Goal: Task Accomplishment & Management: Manage account settings

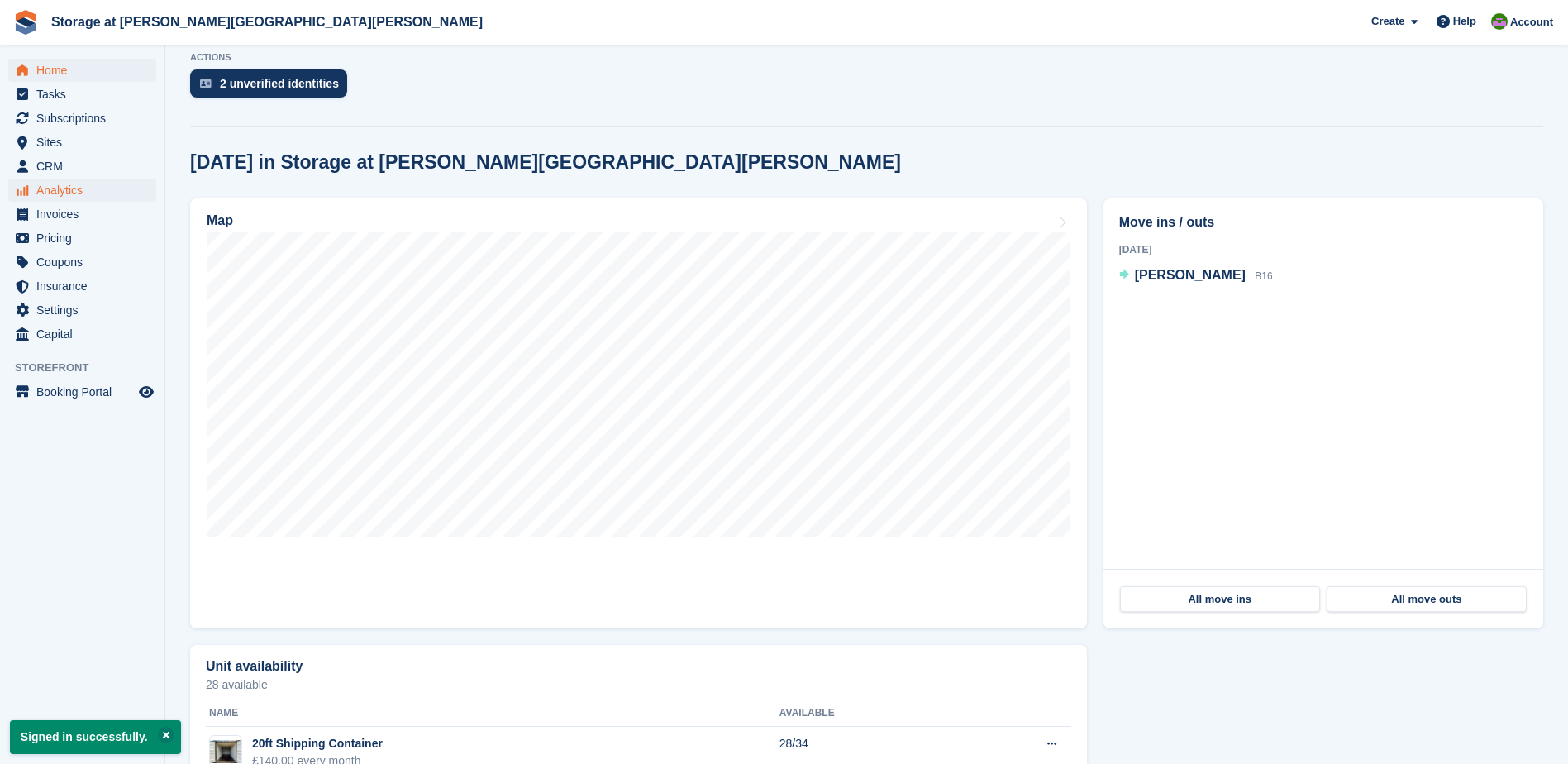
scroll to position [310, 0]
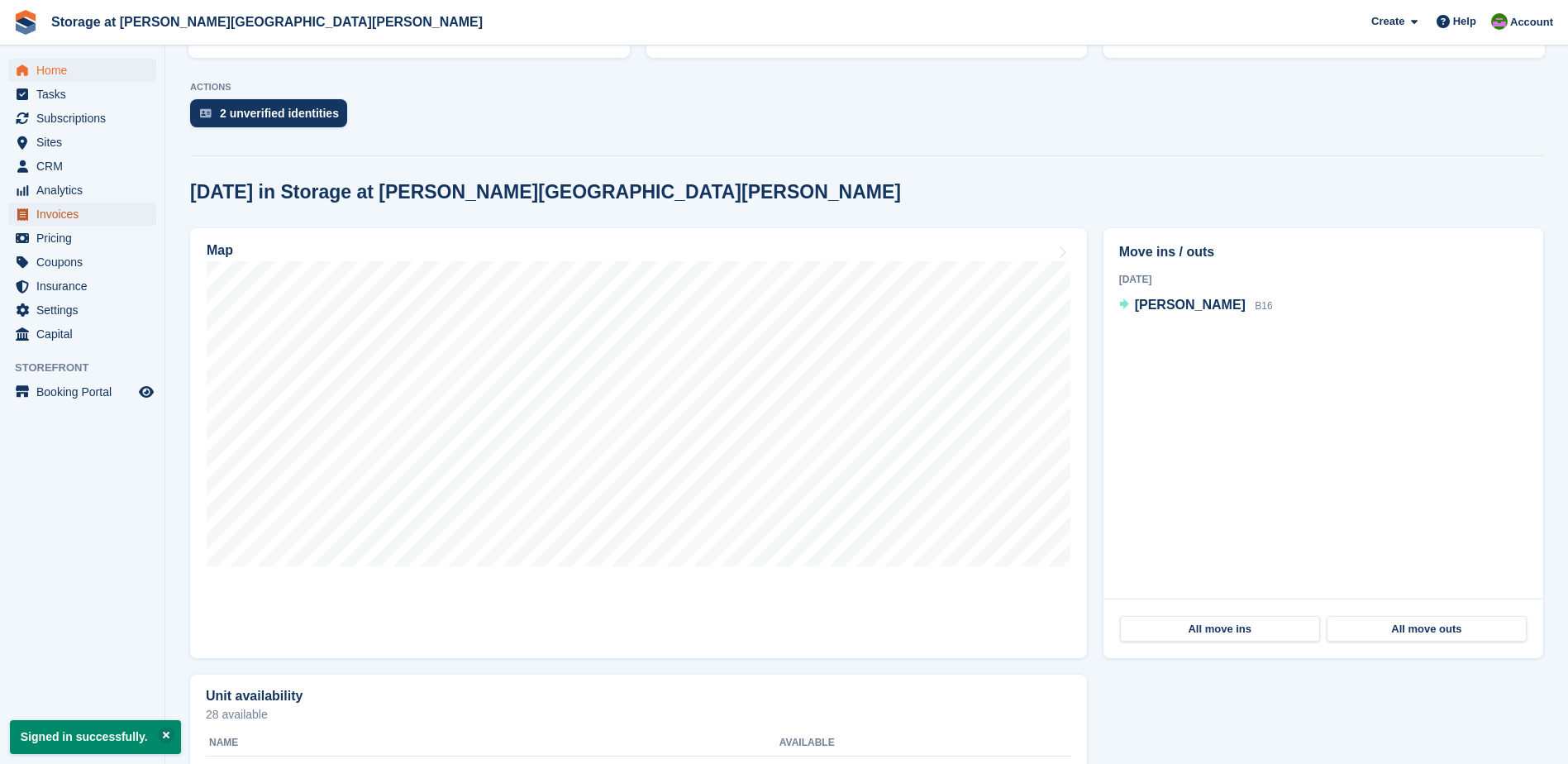
click at [44, 215] on span "Invoices" at bounding box center [85, 214] width 99 height 23
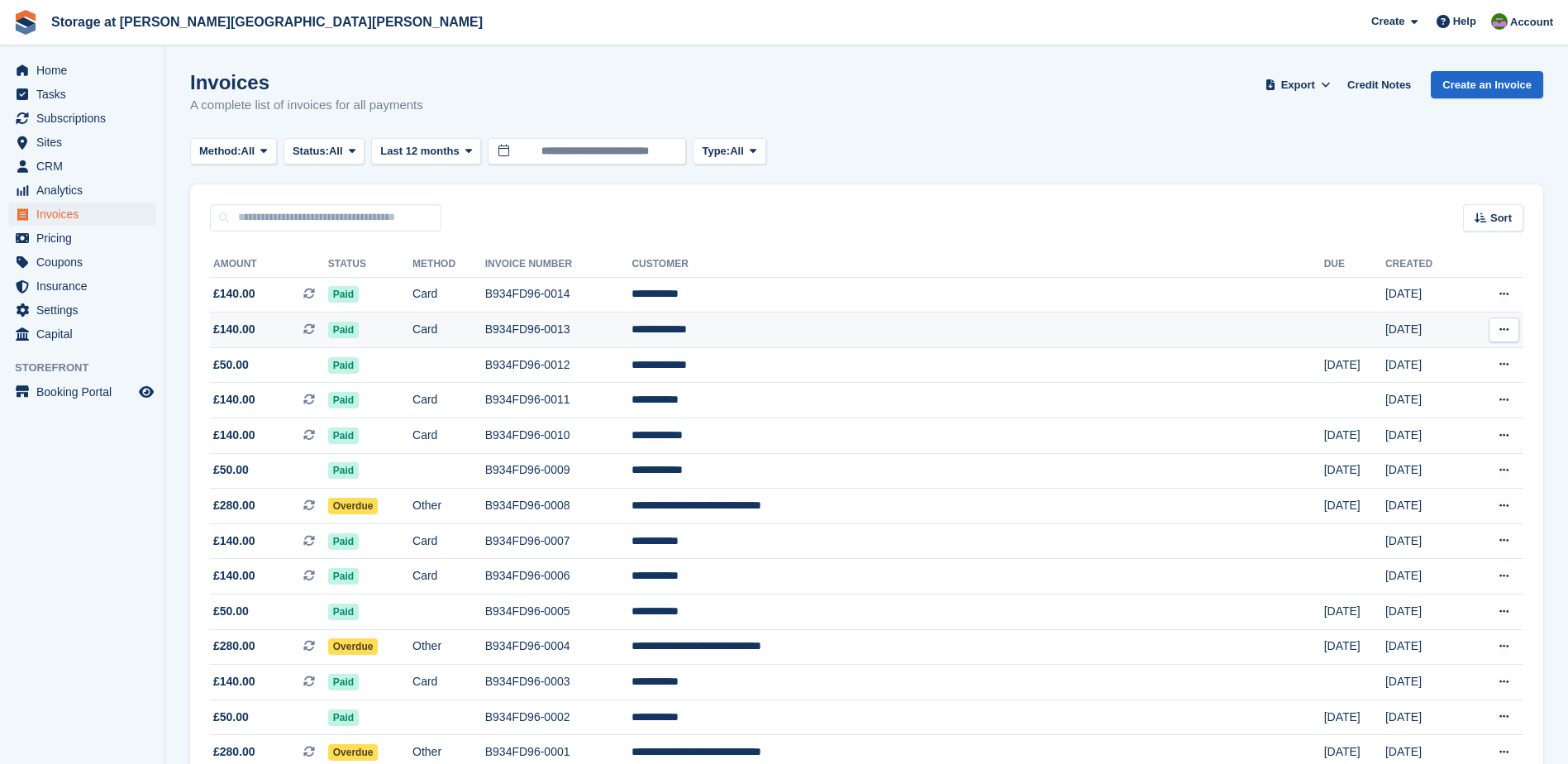
click at [1497, 340] on button at bounding box center [1503, 330] width 31 height 25
click at [1416, 390] on p "View on Stripe" at bounding box center [1439, 385] width 144 height 26
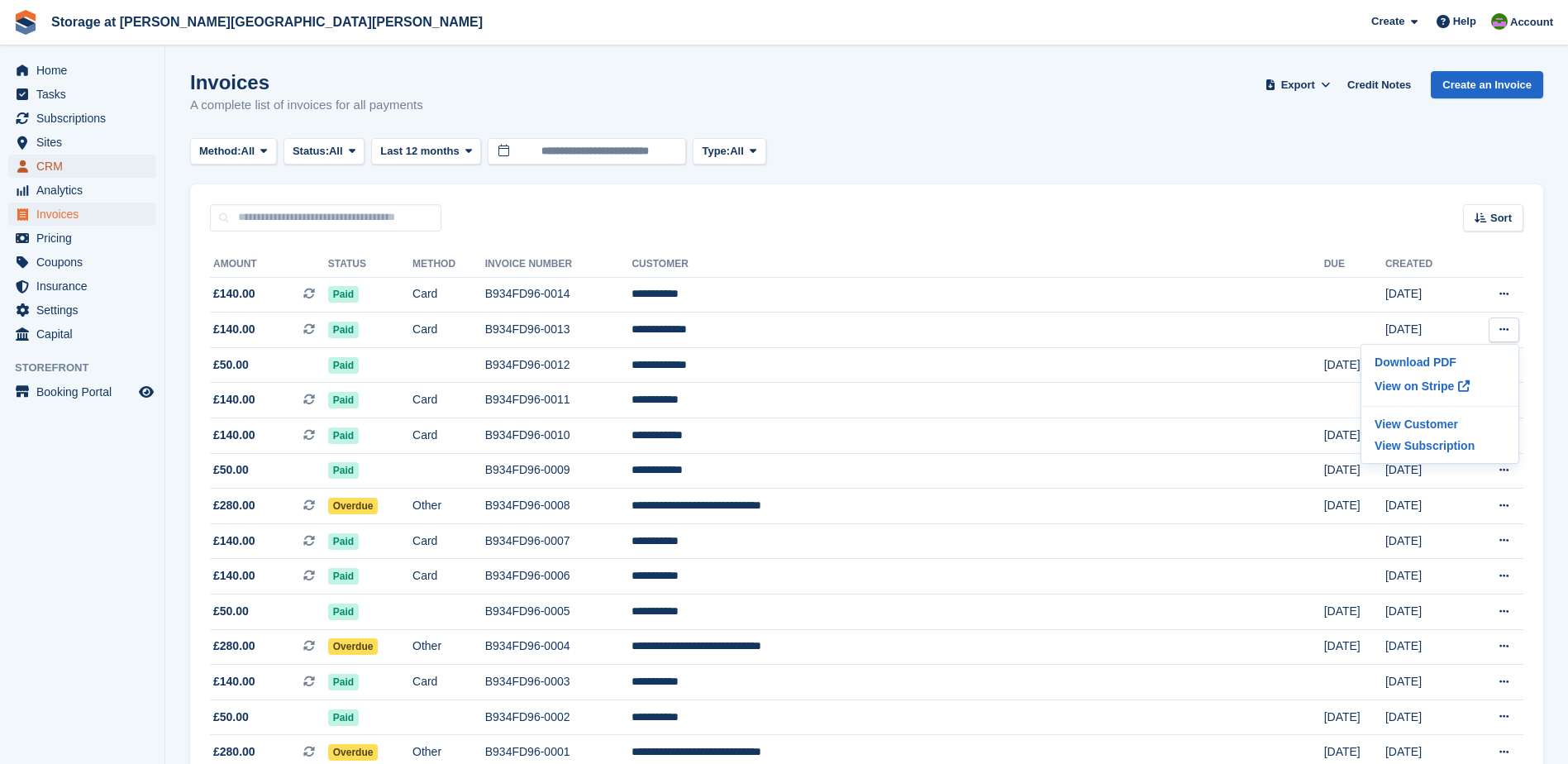
click at [65, 160] on span "CRM" at bounding box center [85, 166] width 99 height 23
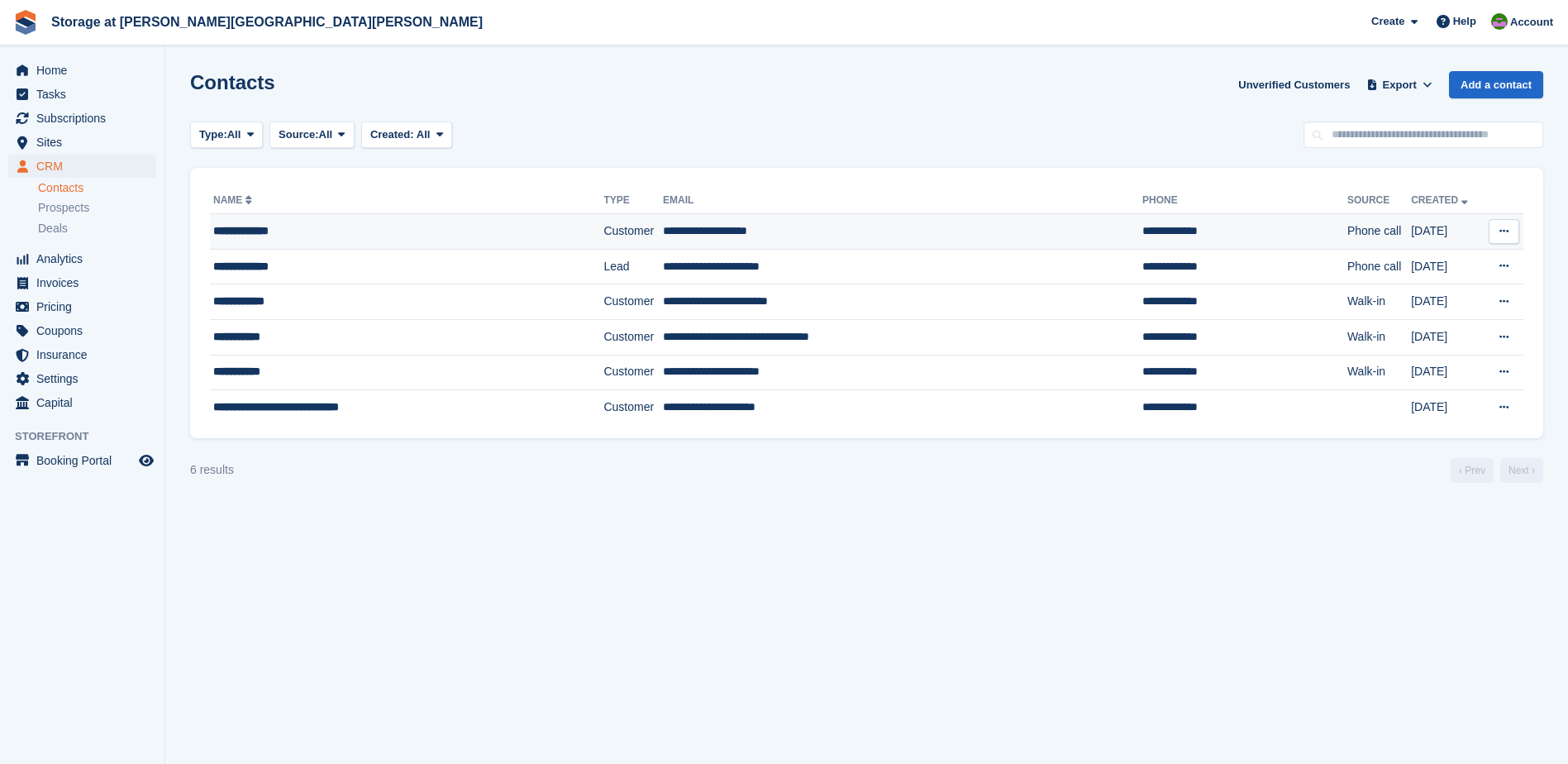
click at [252, 225] on div "**********" at bounding box center [378, 231] width 330 height 17
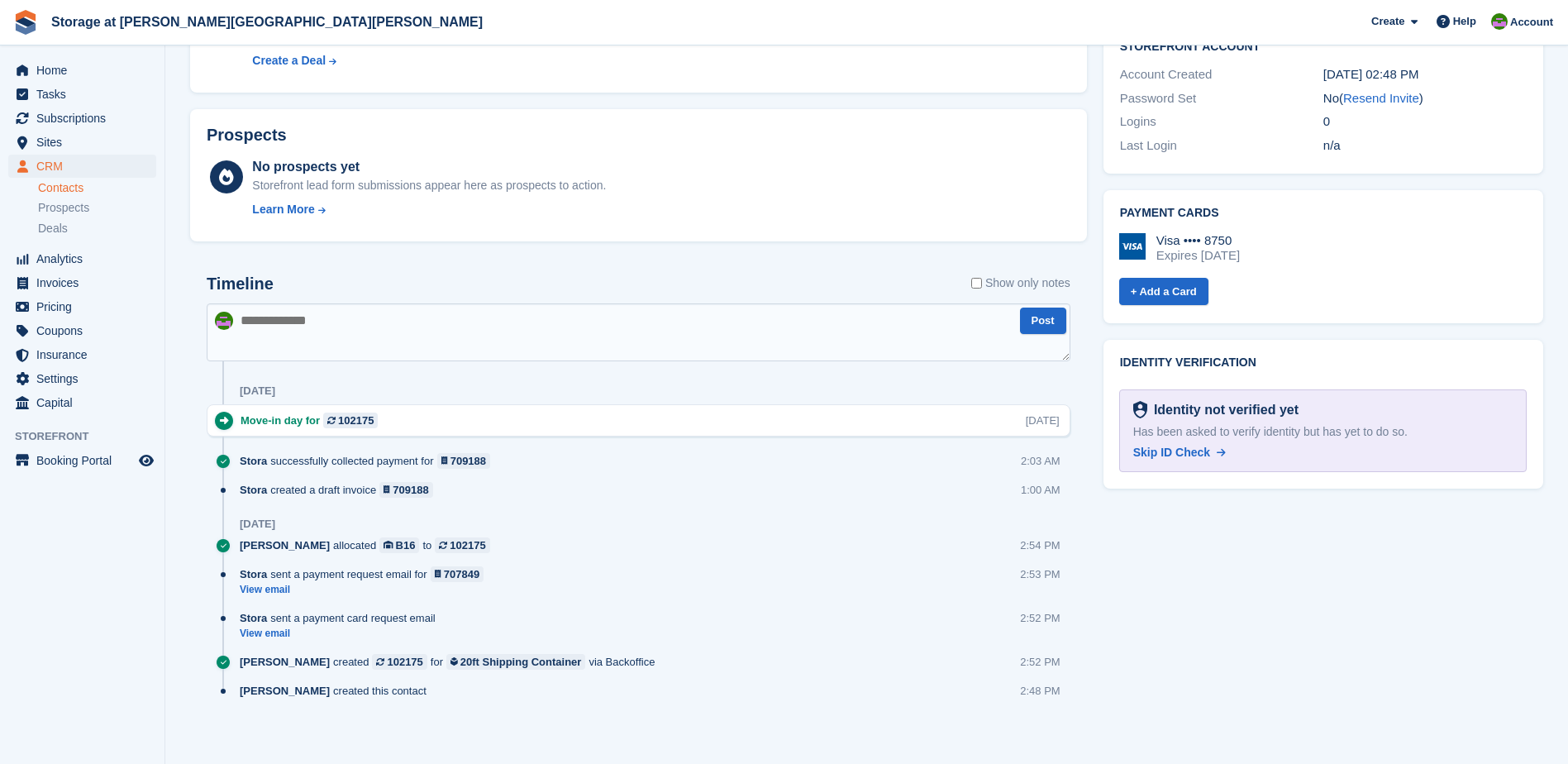
scroll to position [729, 0]
